Goal: Information Seeking & Learning: Understand process/instructions

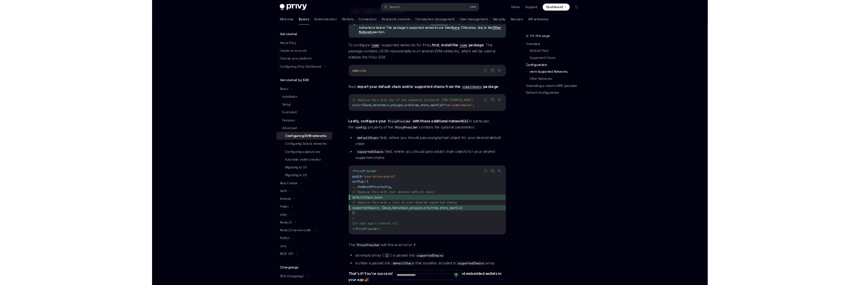
scroll to position [710, 0]
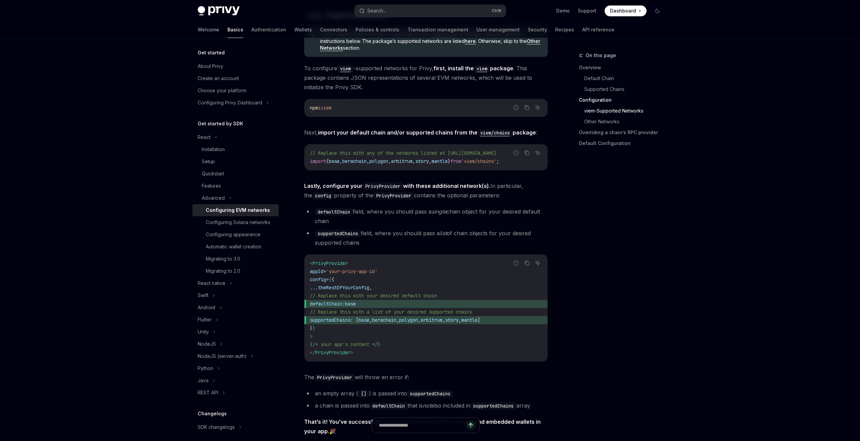
type textarea "*"
